Goal: Task Accomplishment & Management: Use online tool/utility

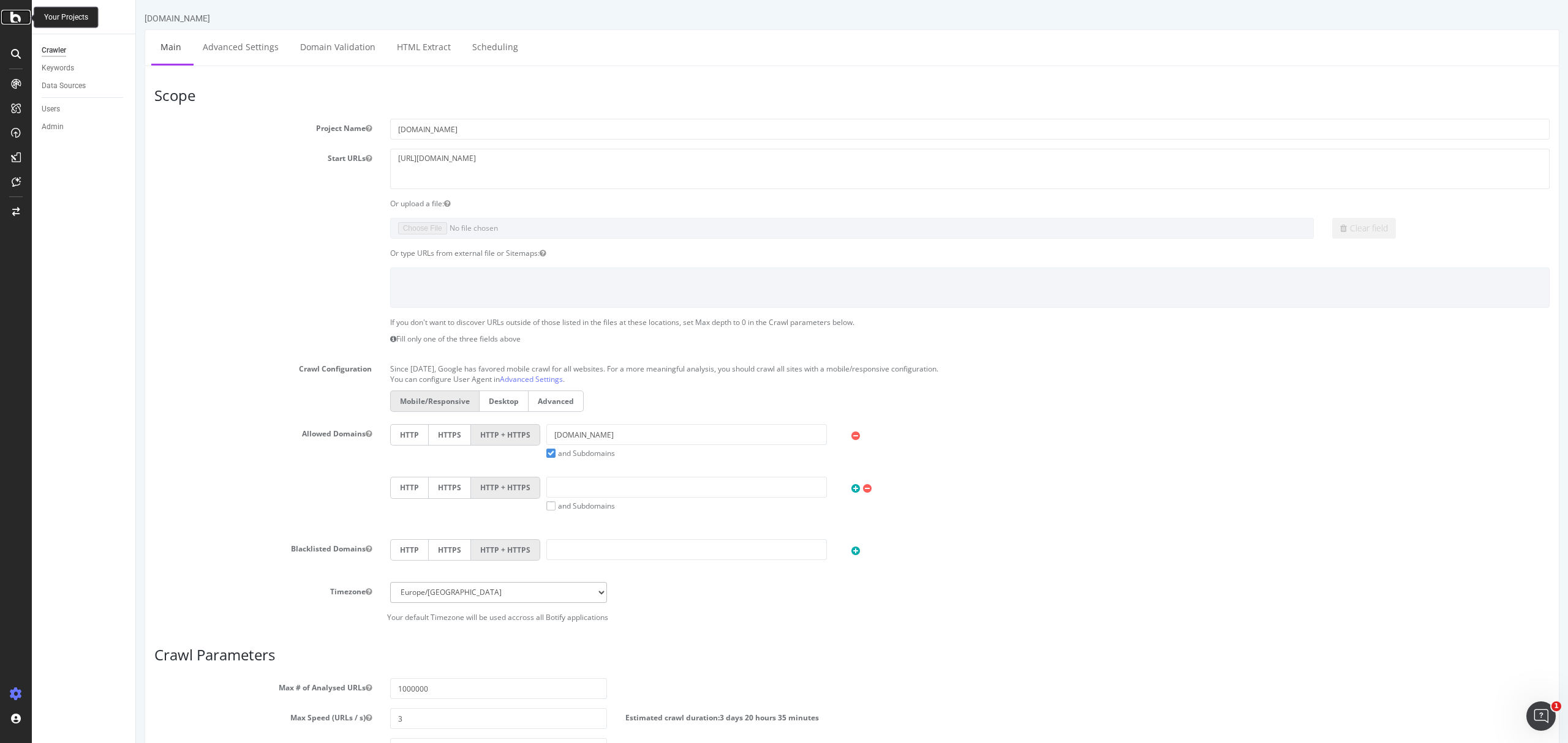
click at [17, 10] on icon at bounding box center [16, 17] width 11 height 15
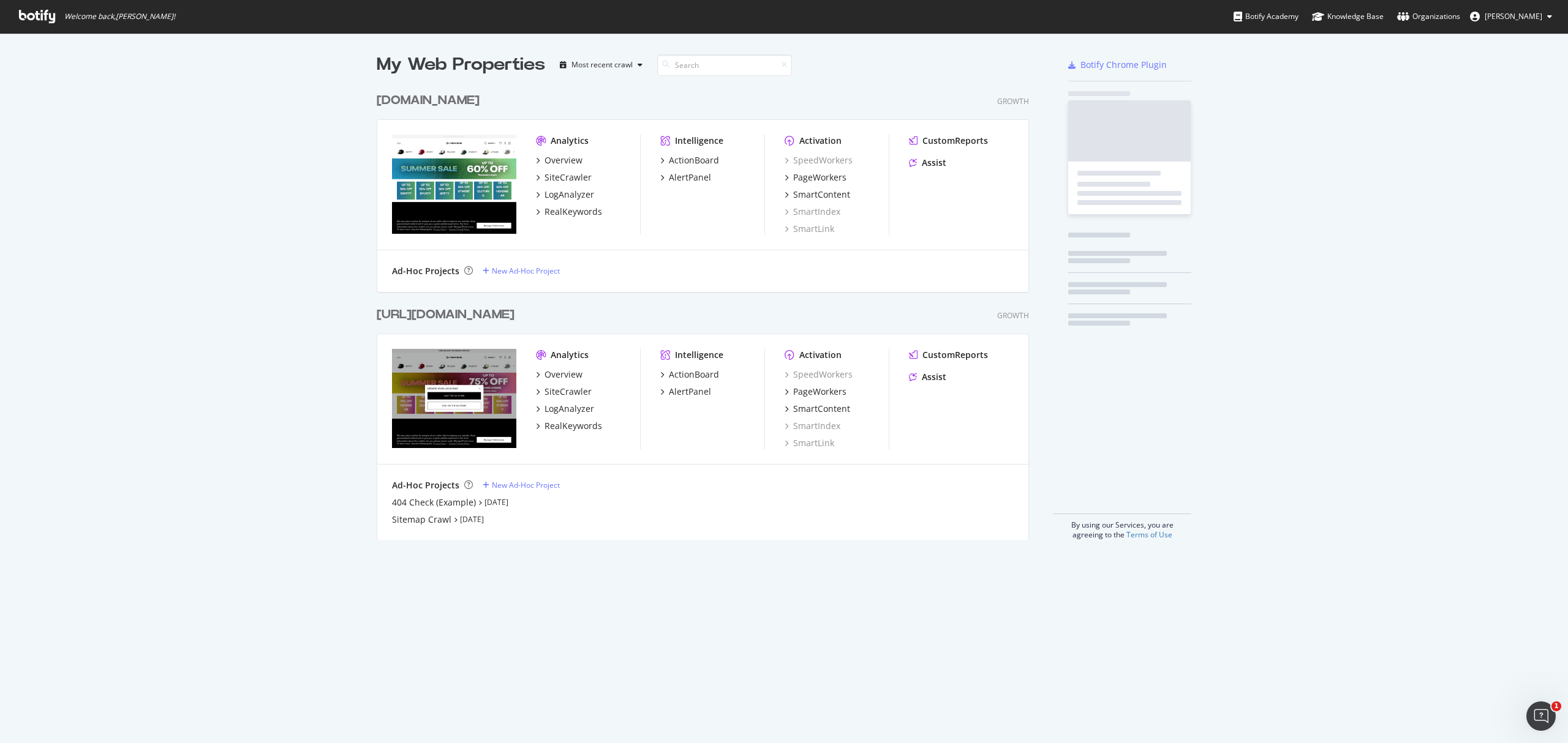
scroll to position [731, 1543]
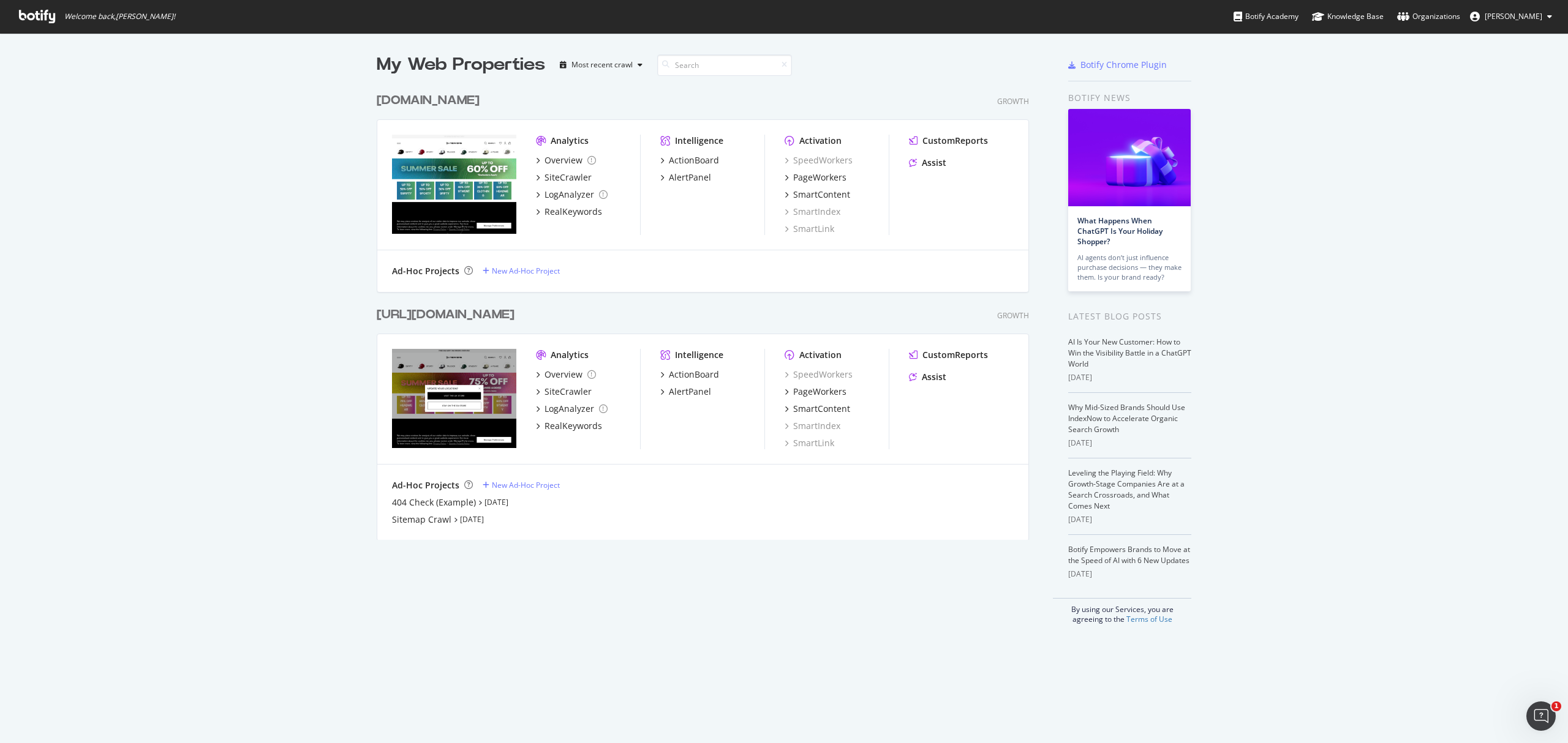
click at [509, 313] on div "[URL][DOMAIN_NAME]" at bounding box center [445, 315] width 138 height 18
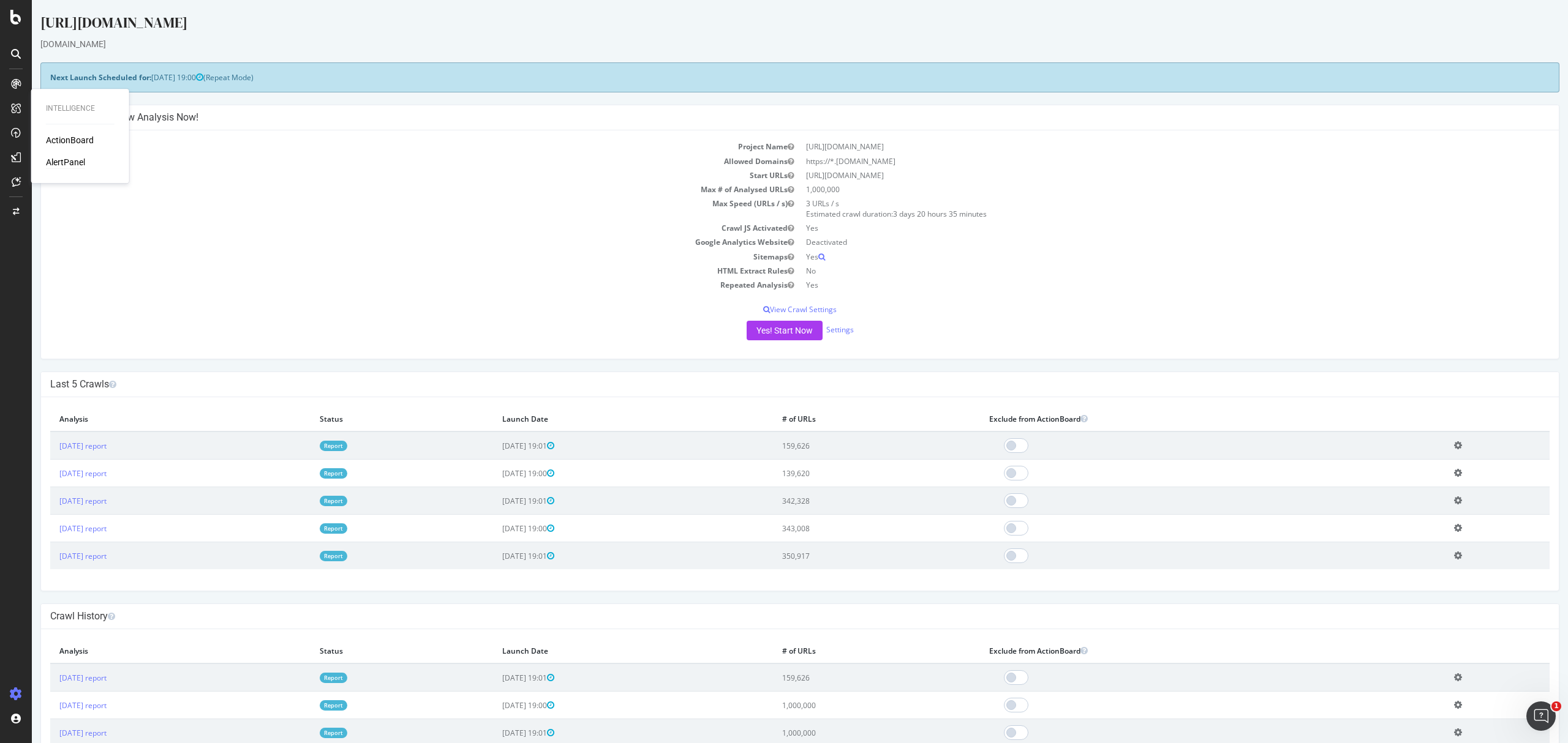
click at [68, 162] on div "AlertPanel" at bounding box center [66, 162] width 39 height 12
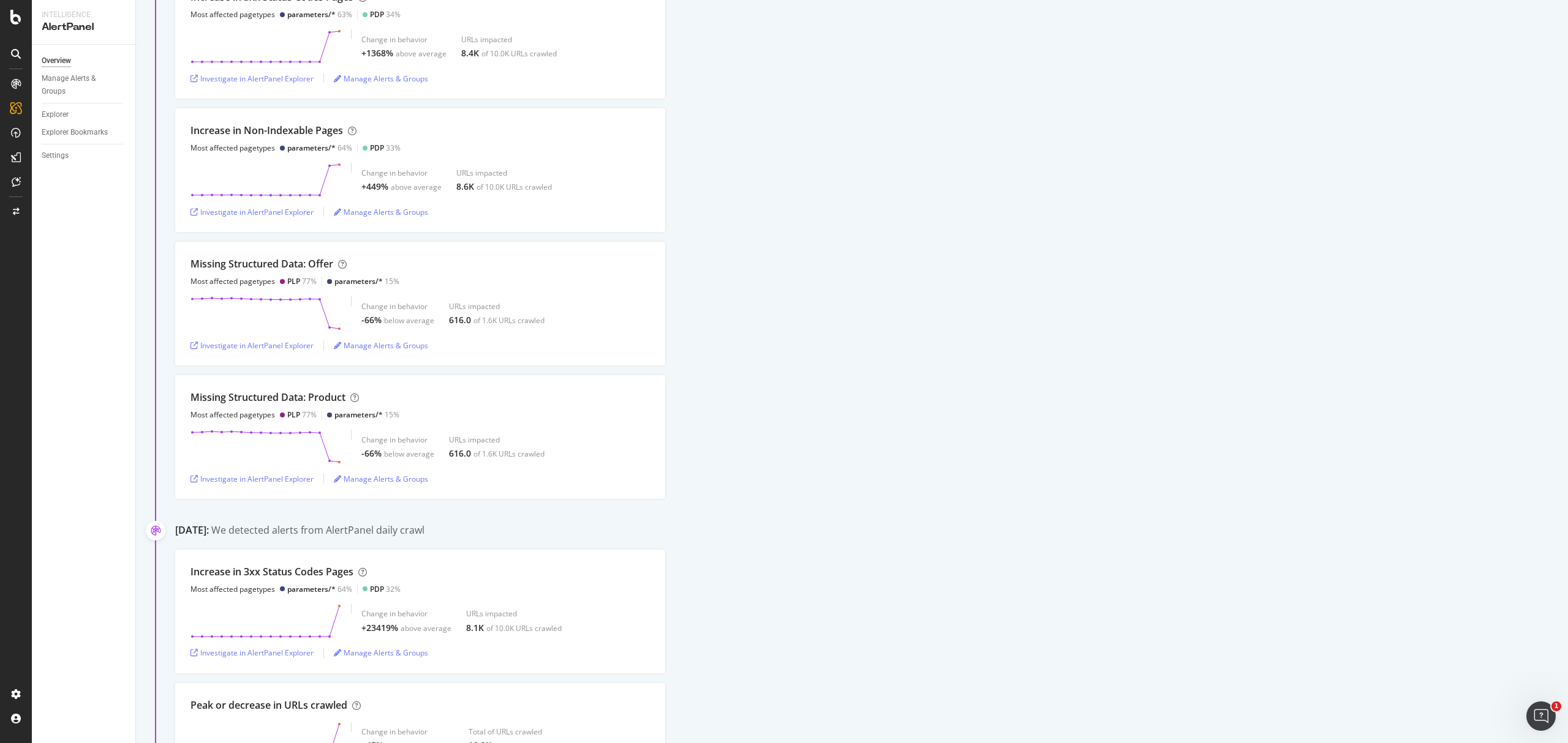
scroll to position [408, 0]
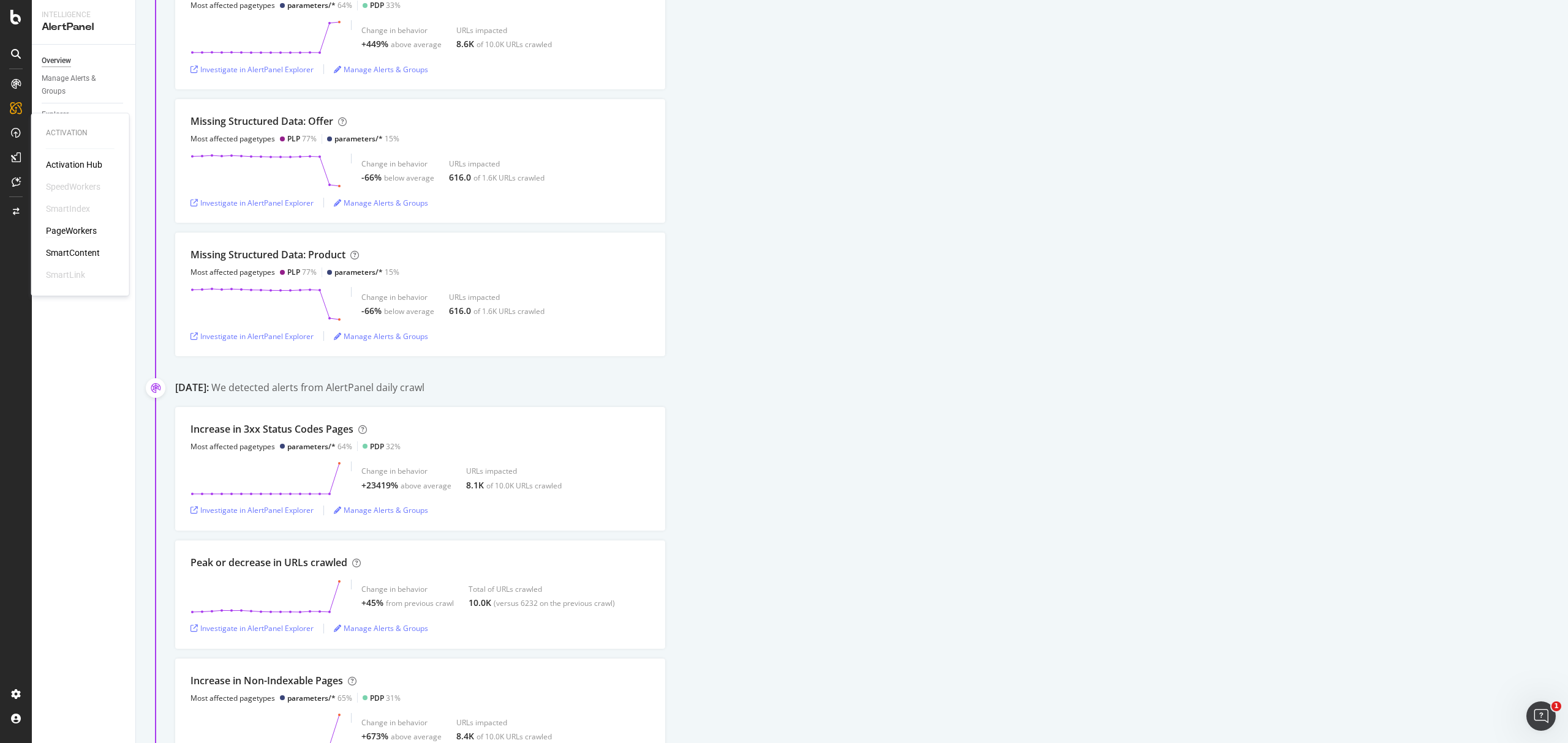
click at [72, 231] on div "PageWorkers" at bounding box center [72, 231] width 51 height 12
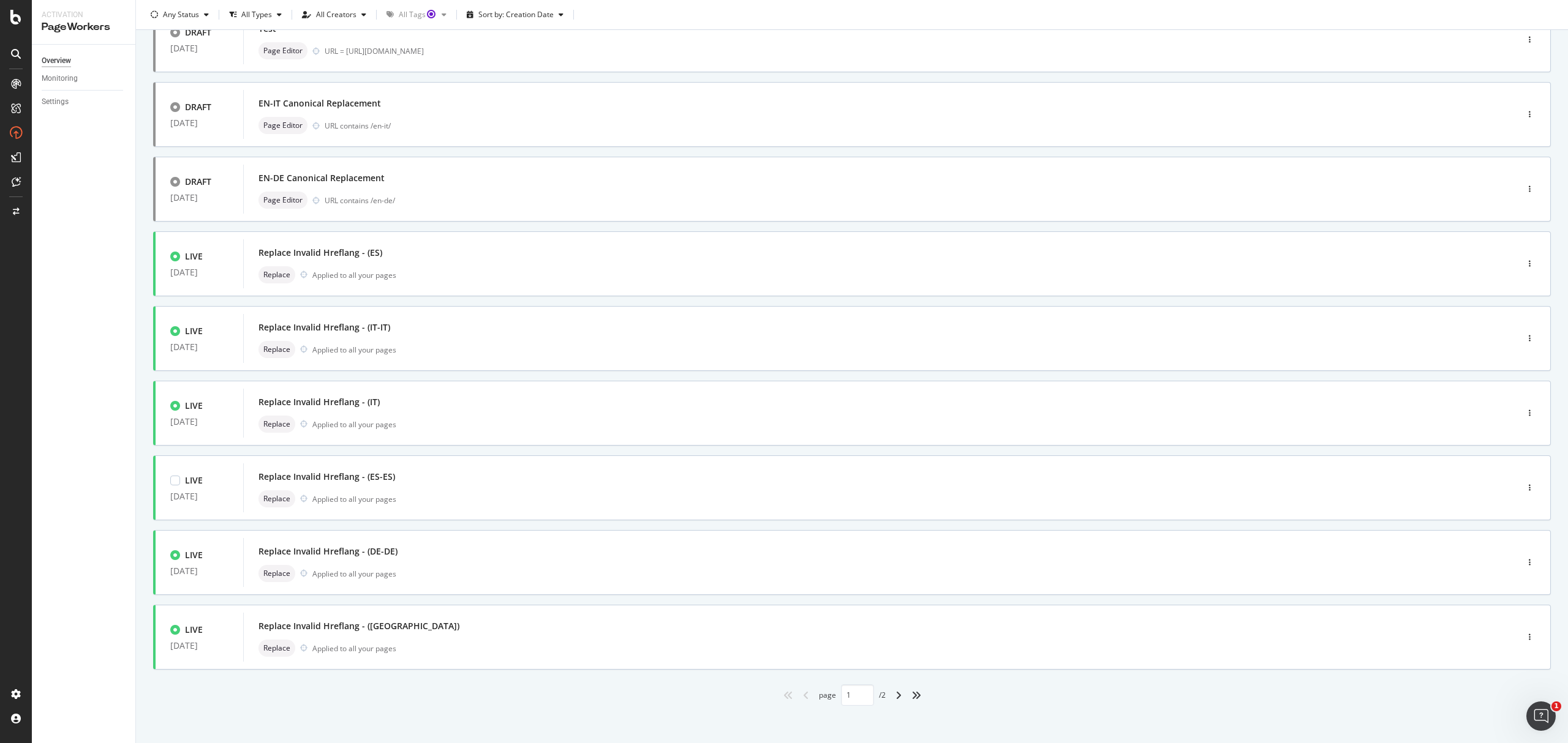
scroll to position [184, 0]
click at [896, 685] on icon "angle-right" at bounding box center [898, 690] width 6 height 10
type input "2"
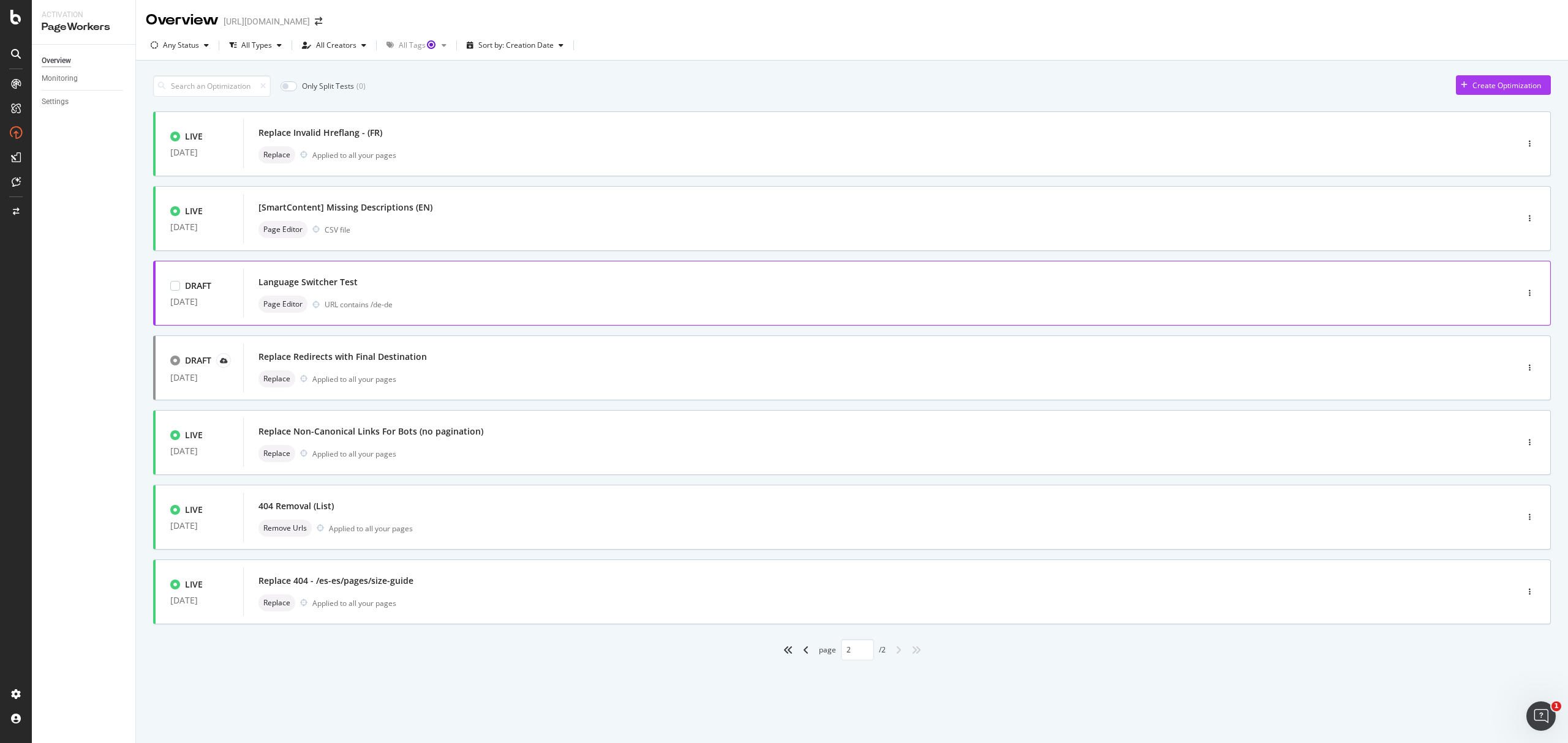
click at [618, 306] on div "URL contains /de-de" at bounding box center [895, 305] width 1141 height 10
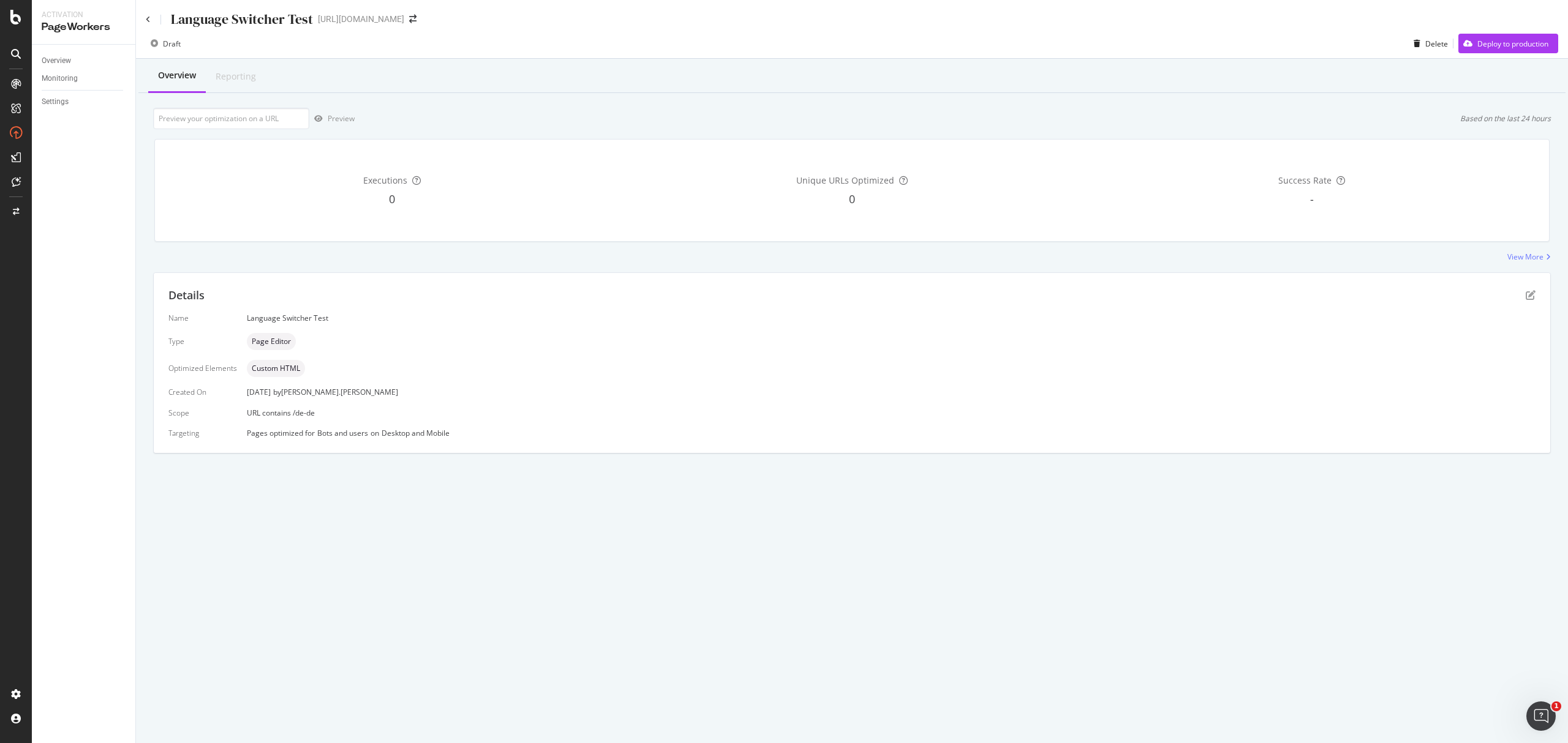
drag, startPoint x: 147, startPoint y: 14, endPoint x: 352, endPoint y: 150, distance: 246.0
click at [147, 14] on div "Language Switcher Test" at bounding box center [229, 19] width 167 height 19
click at [146, 16] on icon at bounding box center [148, 19] width 5 height 7
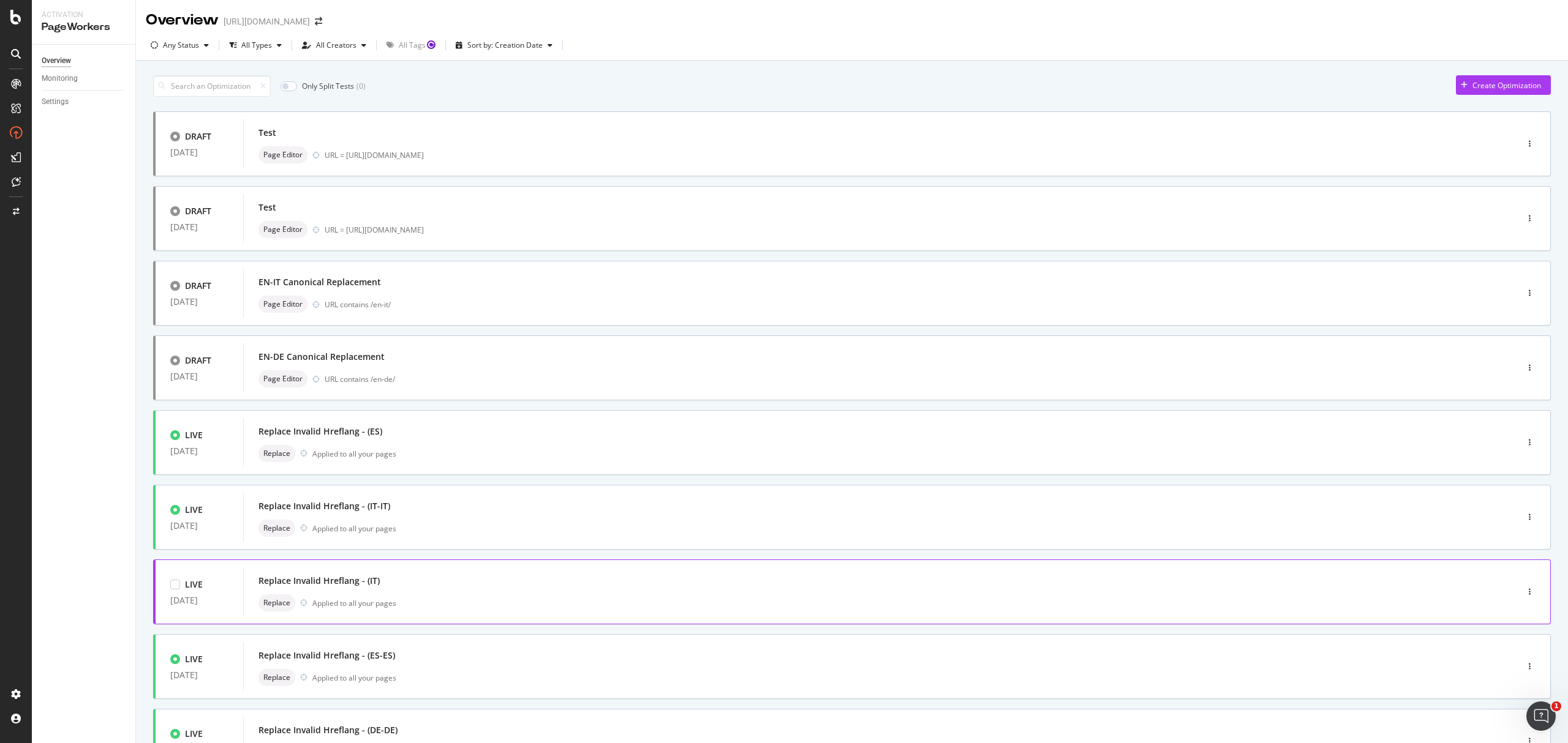
scroll to position [184, 0]
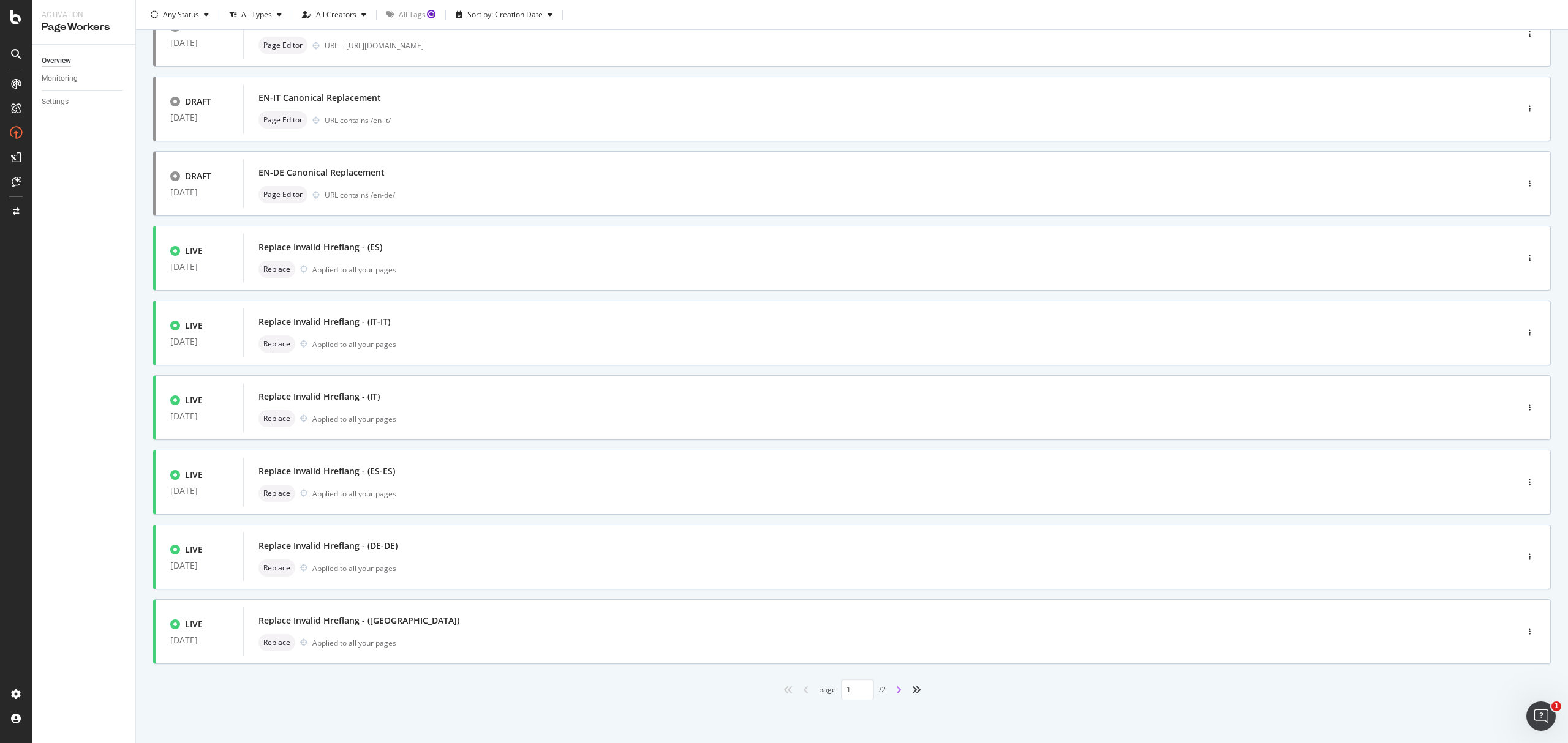
click at [896, 691] on icon "angle-right" at bounding box center [898, 690] width 6 height 10
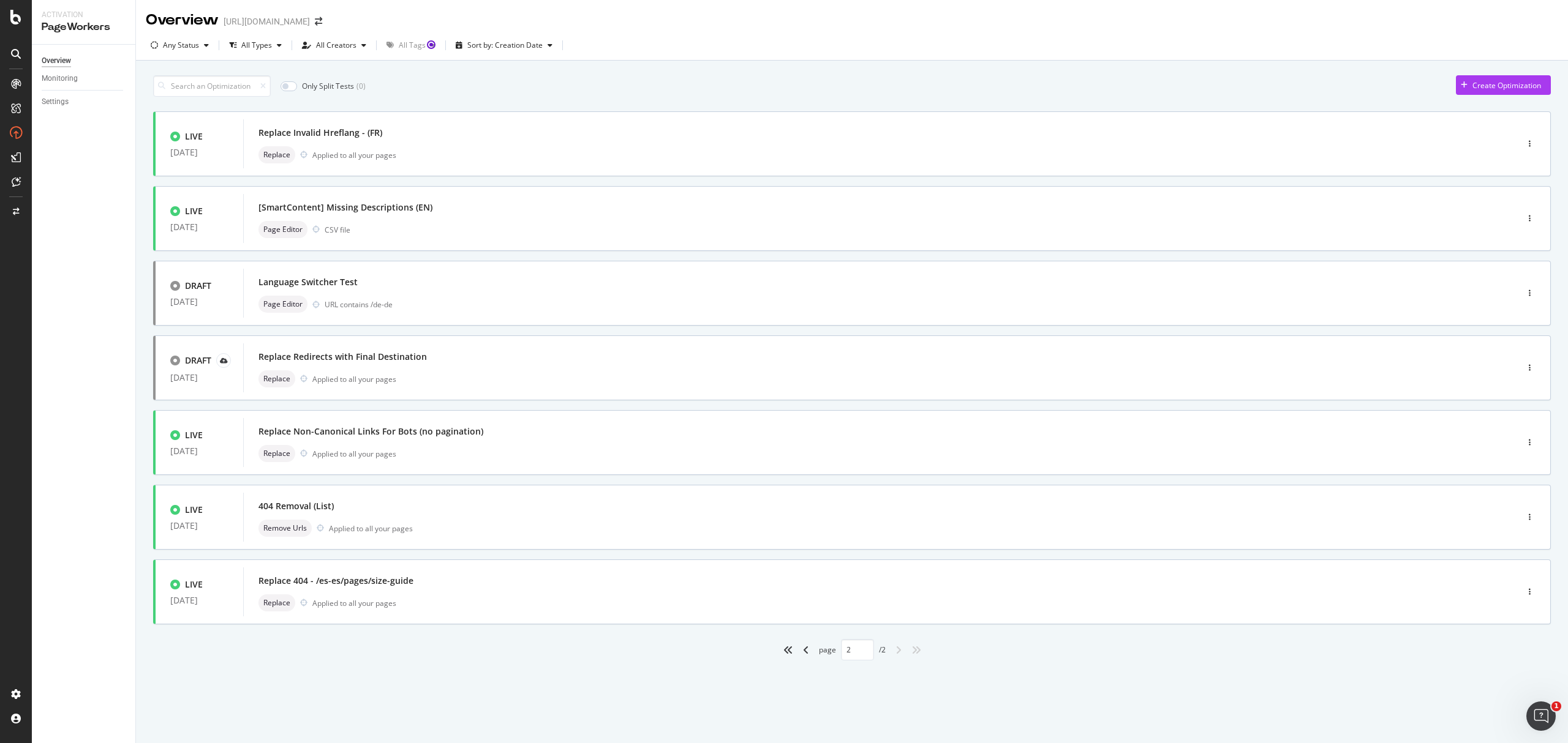
scroll to position [0, 0]
click at [803, 647] on icon "angle-left" at bounding box center [806, 650] width 6 height 10
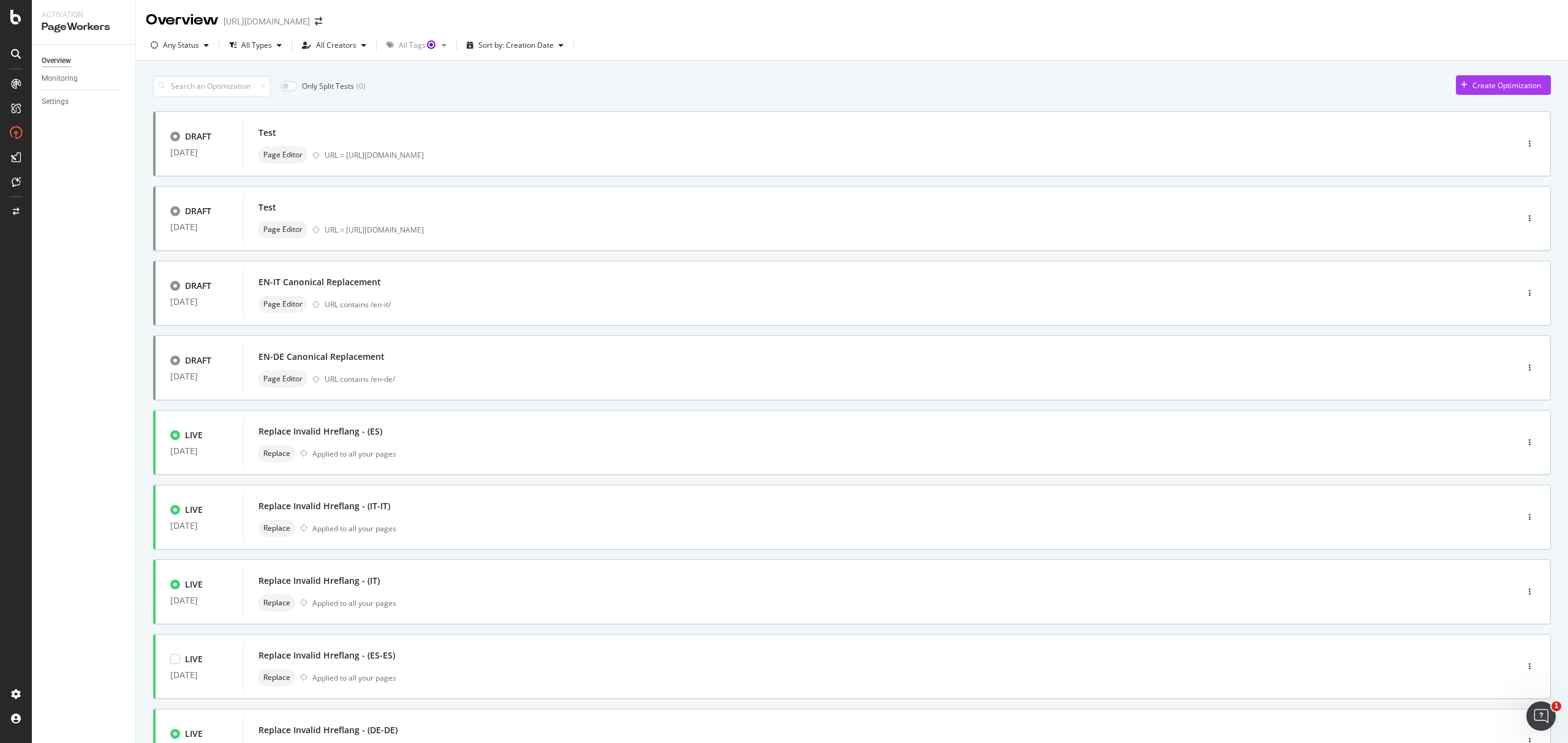
type input "1"
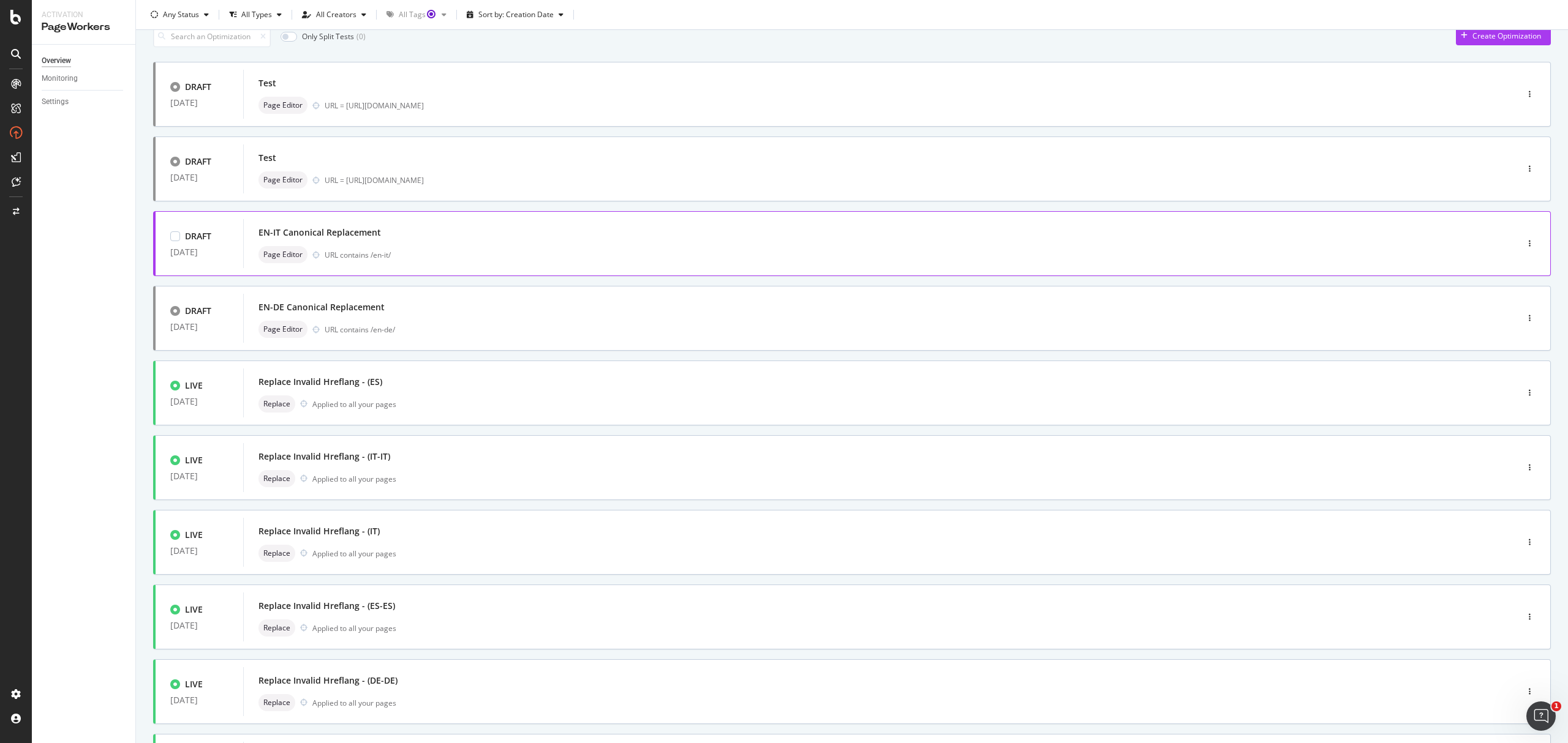
scroll to position [21, 0]
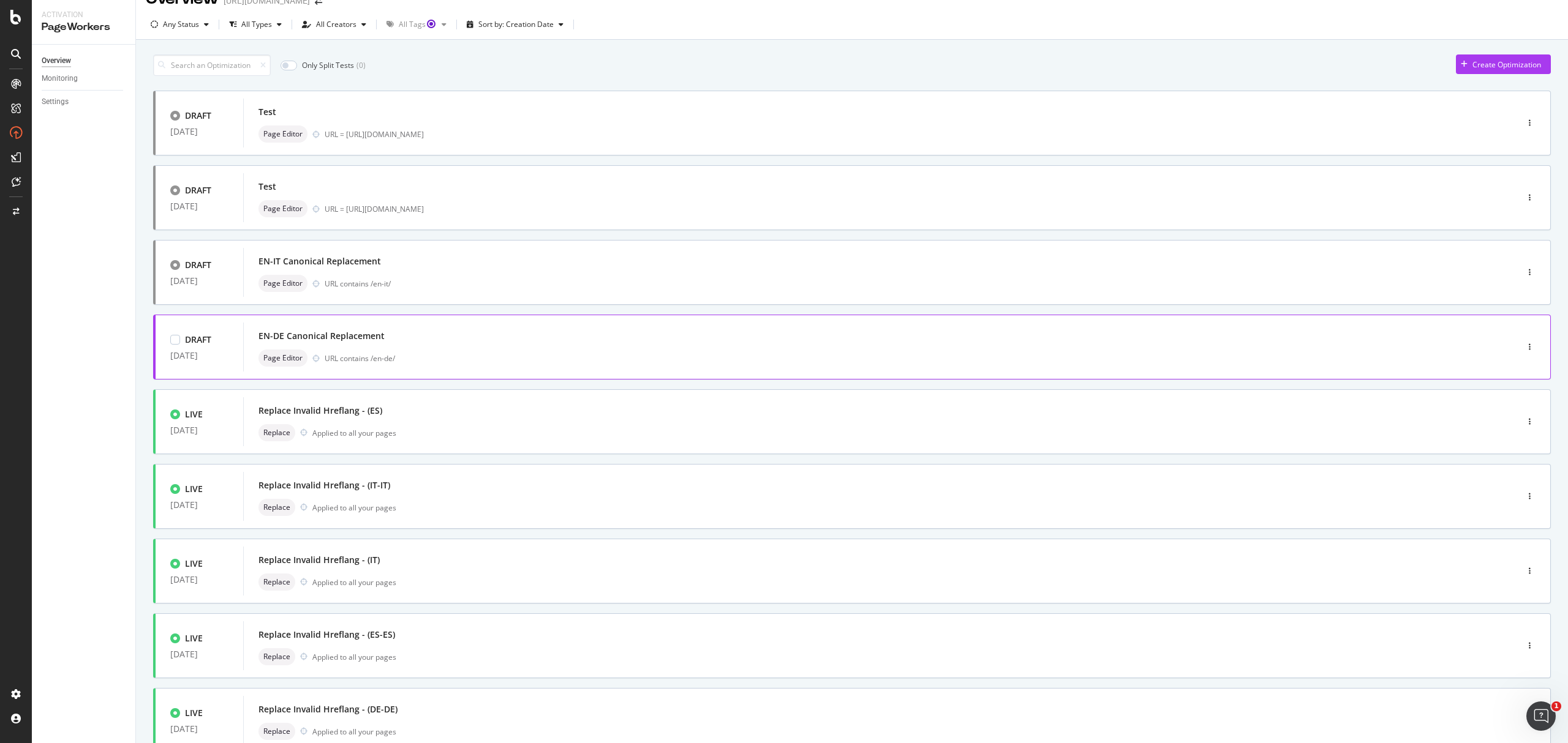
click at [520, 365] on div "Page Editor URL contains /en-de/" at bounding box center [861, 358] width 1206 height 17
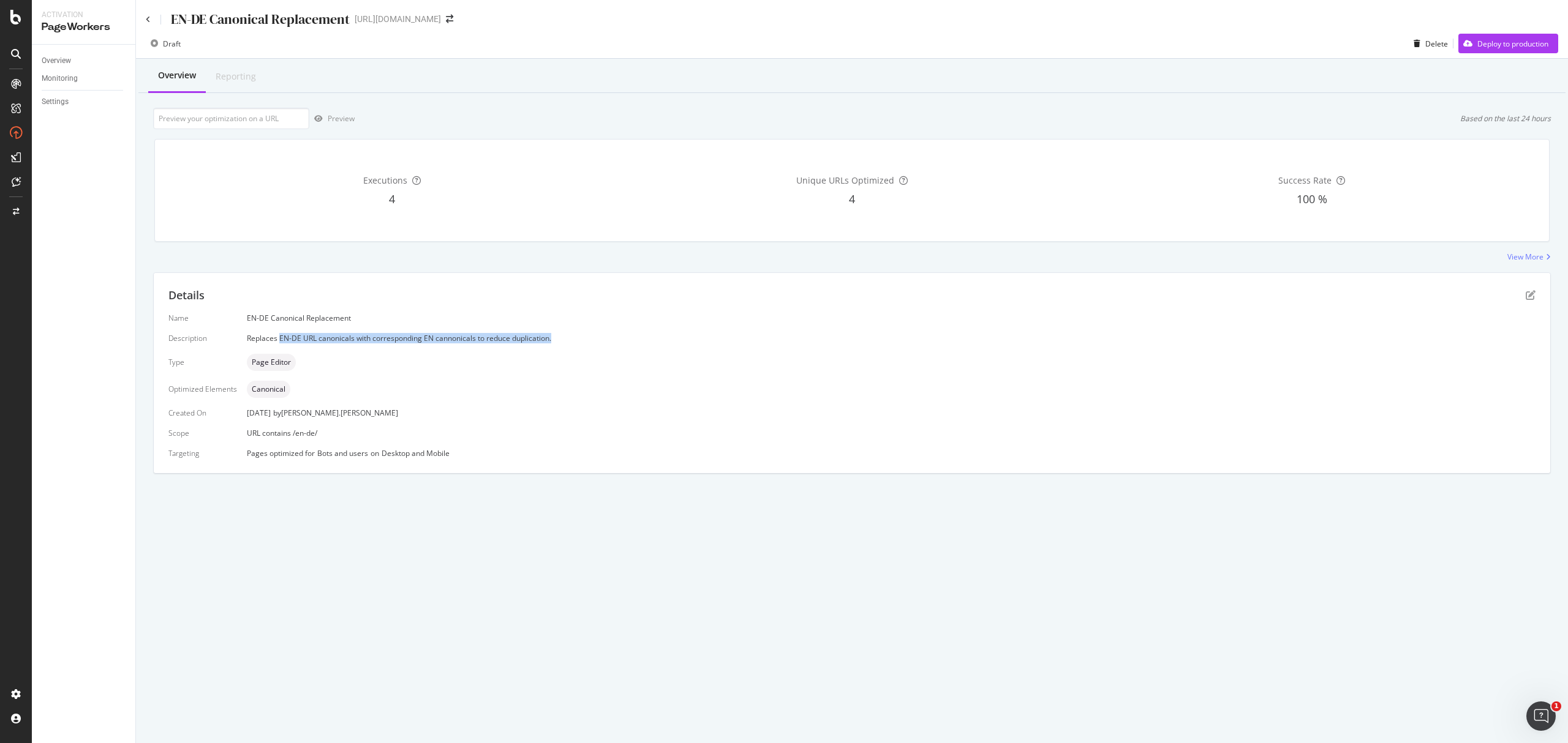
drag, startPoint x: 278, startPoint y: 337, endPoint x: 700, endPoint y: 393, distance: 425.7
click at [610, 352] on div "Name EN-DE Canonical Replacement Description Replaces EN-DE URL canonicals with…" at bounding box center [852, 385] width 1367 height 146
click at [706, 395] on div "Canonical" at bounding box center [892, 389] width 1289 height 17
click at [373, 189] on div "Executions 4" at bounding box center [392, 190] width 455 height 82
click at [833, 189] on div "Unique URLs Optimized 4" at bounding box center [853, 190] width 455 height 82
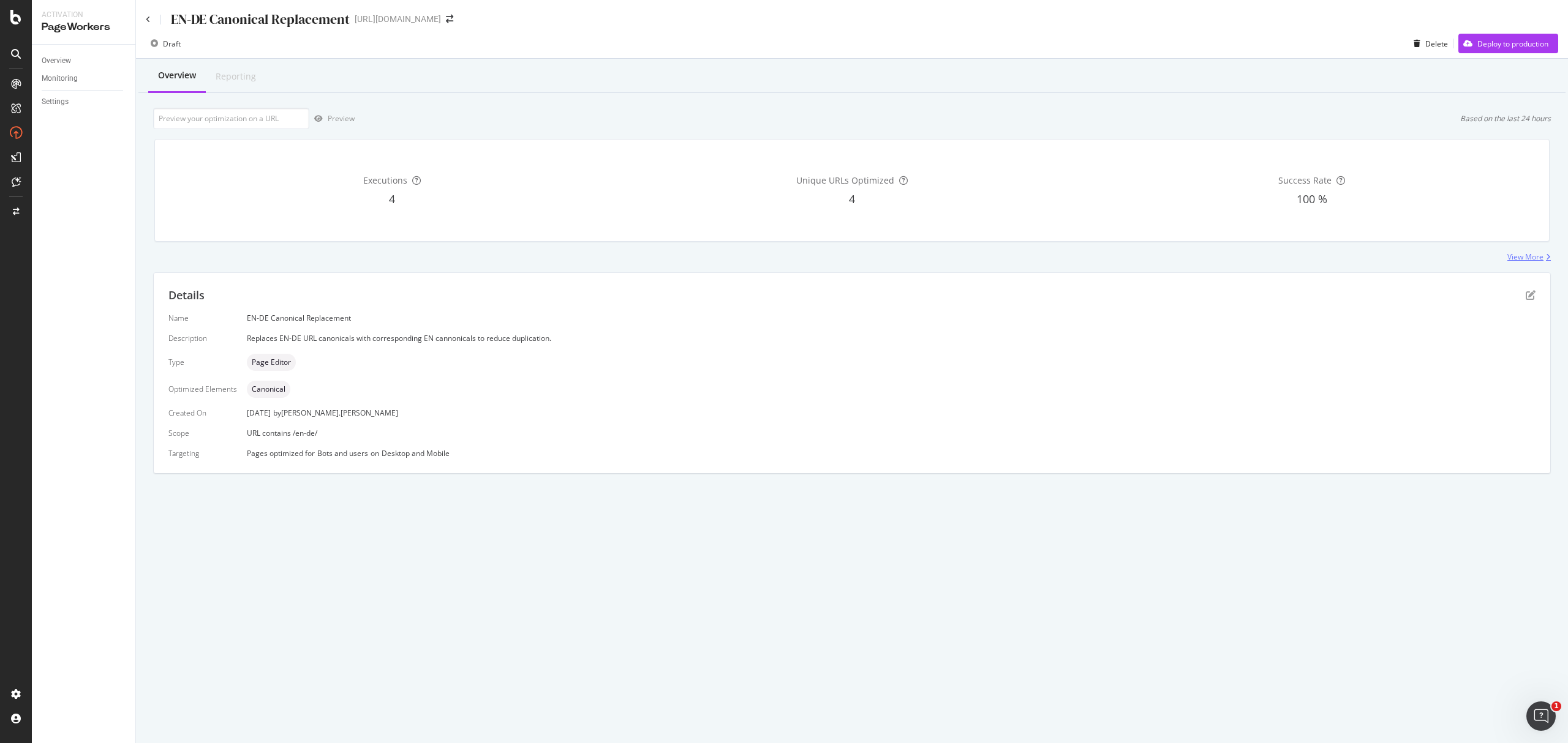
click at [1534, 254] on div "View More" at bounding box center [1526, 257] width 36 height 10
